Goal: Transaction & Acquisition: Purchase product/service

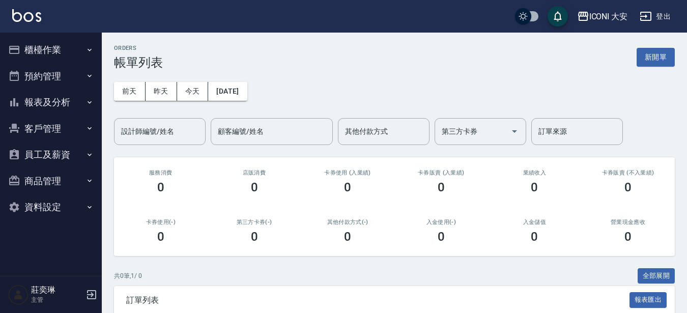
click at [642, 54] on button "新開單" at bounding box center [656, 57] width 38 height 19
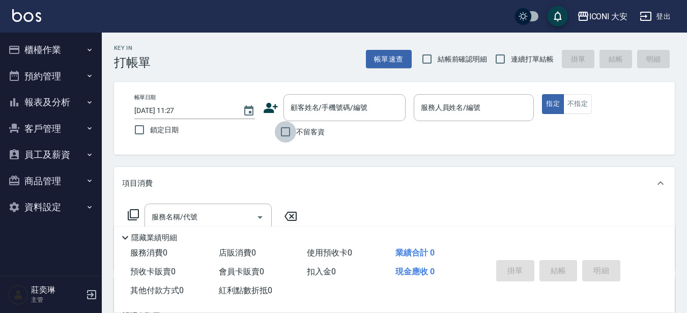
click at [287, 132] on input "不留客資" at bounding box center [285, 131] width 21 height 21
checkbox input "true"
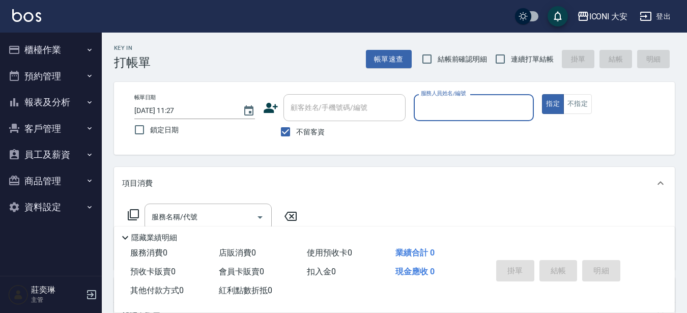
click at [485, 110] on input "服務人員姓名/編號" at bounding box center [473, 108] width 111 height 18
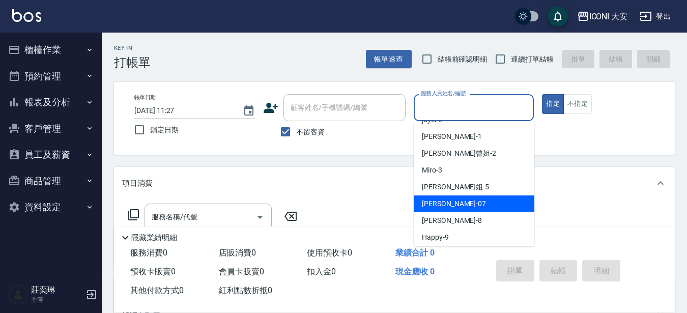
scroll to position [17, 0]
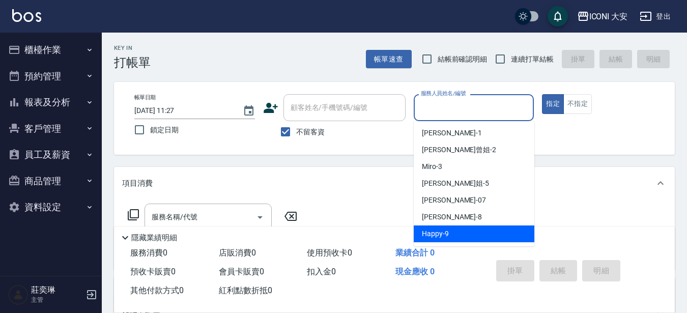
click at [458, 230] on div "Happy -9" at bounding box center [474, 233] width 121 height 17
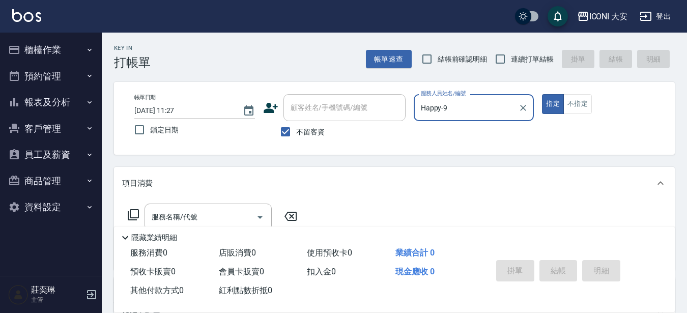
type input "Happy-9"
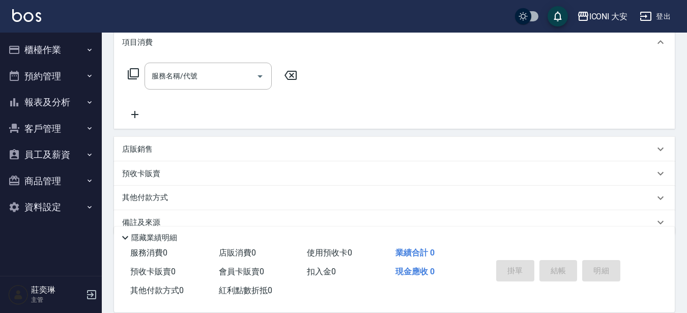
scroll to position [153, 0]
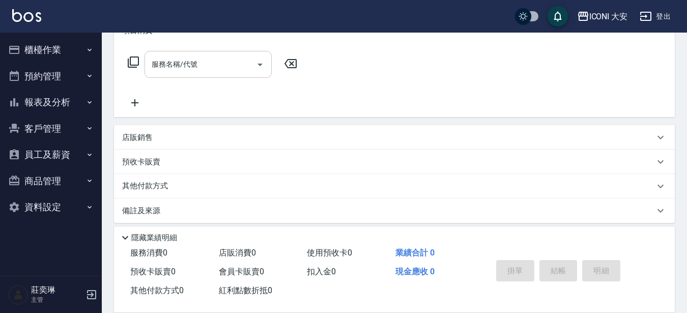
click at [220, 70] on input "服務名稱/代號" at bounding box center [200, 64] width 103 height 18
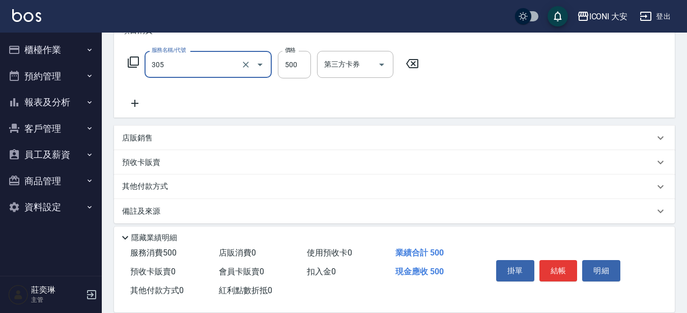
type input "剪髮(305)"
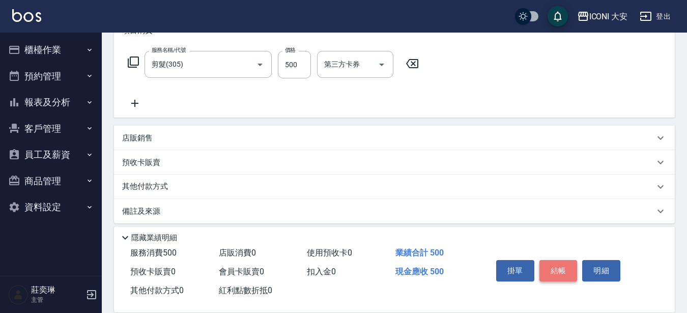
click at [554, 269] on button "結帳" at bounding box center [558, 270] width 38 height 21
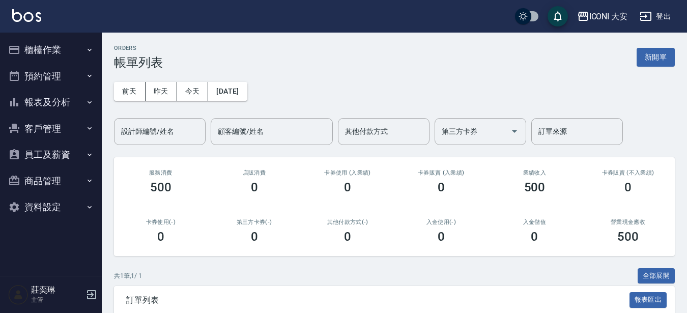
click at [66, 45] on button "櫃檯作業" at bounding box center [51, 50] width 94 height 26
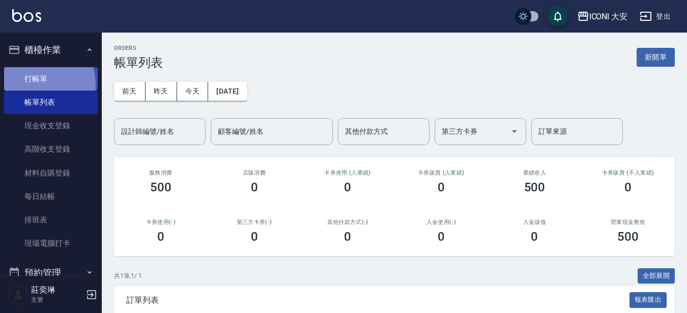
click at [34, 84] on link "打帳單" at bounding box center [51, 78] width 94 height 23
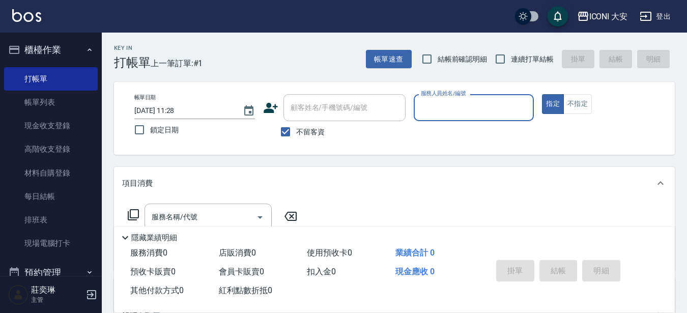
click at [461, 109] on input "服務人員姓名/編號" at bounding box center [473, 108] width 111 height 18
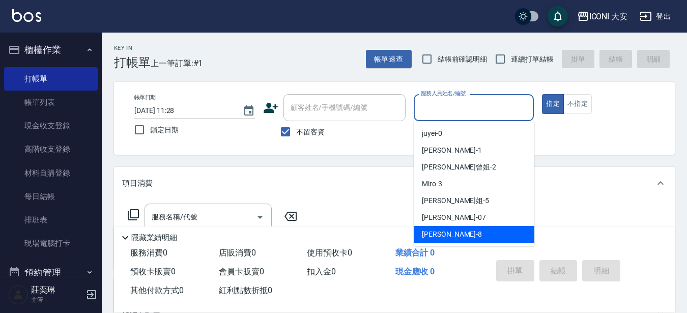
click at [448, 239] on div "Yulisa -8" at bounding box center [474, 234] width 121 height 17
type input "Yulisa-8"
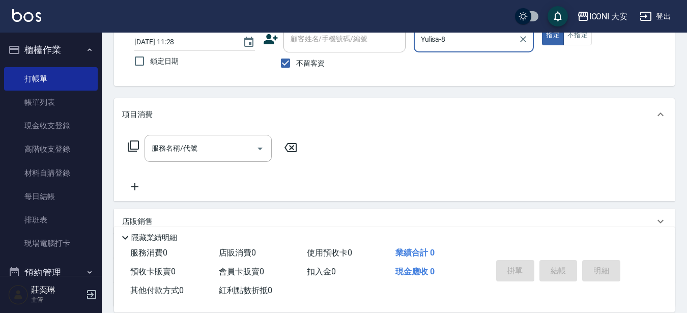
scroll to position [51, 0]
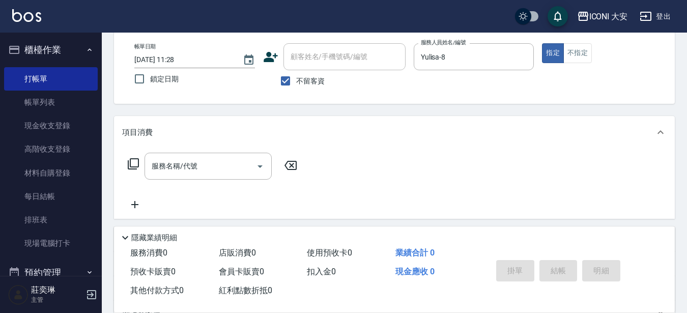
click at [130, 161] on icon at bounding box center [133, 163] width 11 height 11
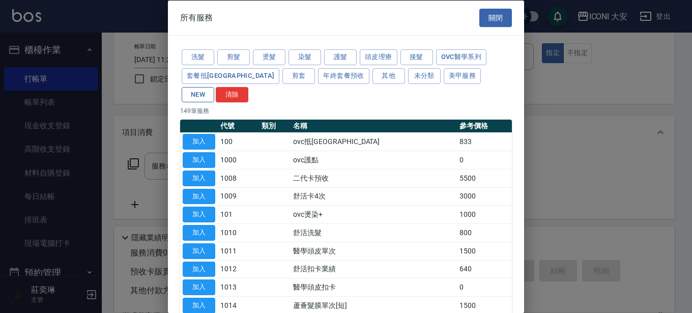
click at [214, 87] on button "NEW" at bounding box center [198, 95] width 33 height 16
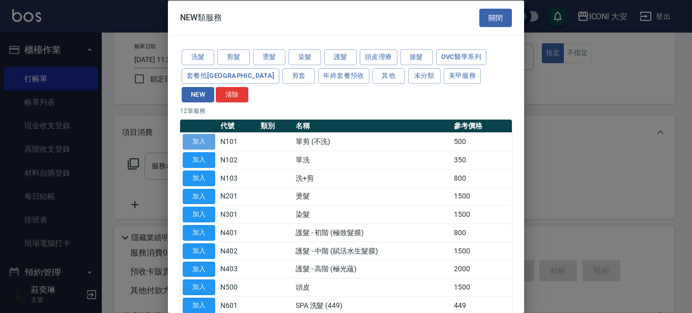
click at [204, 134] on button "加入" at bounding box center [199, 142] width 33 height 16
type input "單剪 (不洗)(N101)"
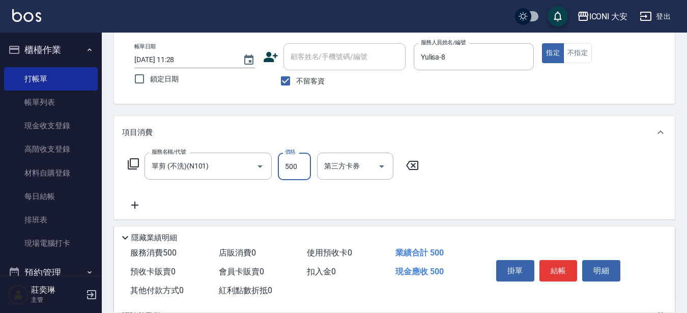
click at [307, 163] on input "500" at bounding box center [294, 166] width 33 height 27
type input "350"
click at [573, 265] on button "結帳" at bounding box center [558, 270] width 38 height 21
